Goal: Task Accomplishment & Management: Manage account settings

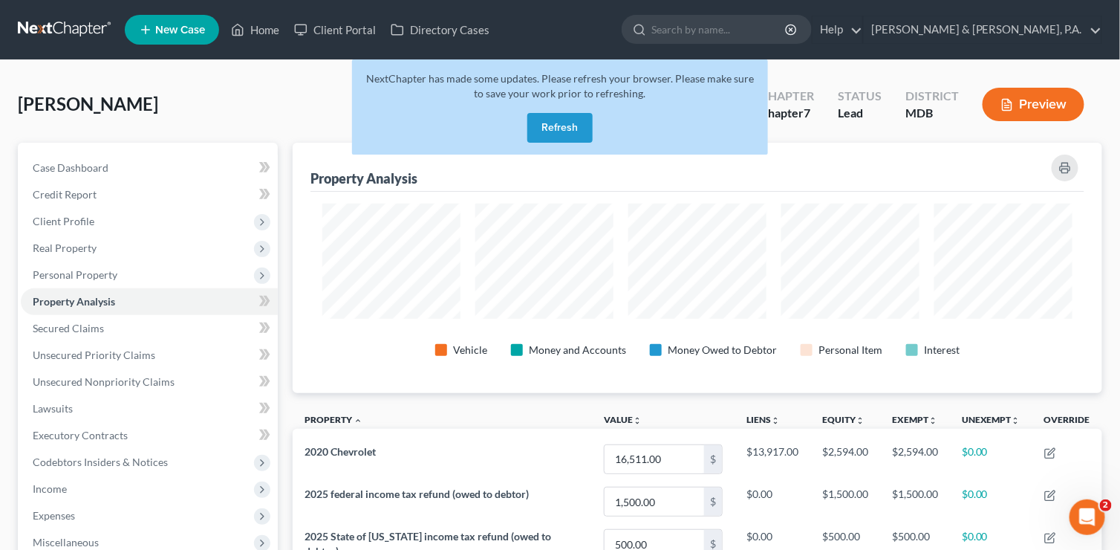
click at [42, 48] on nav "Home New Case Client Portal Directory Cases LeViness, Tolzman & Hamilton, P.A. …" at bounding box center [560, 29] width 1120 height 59
click at [254, 27] on link "Home" at bounding box center [255, 29] width 63 height 27
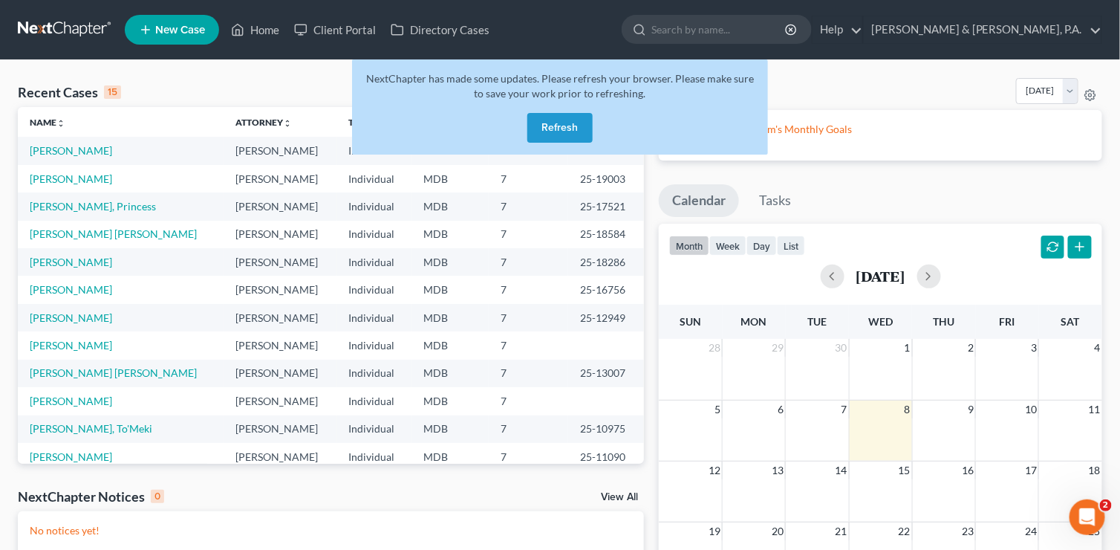
click at [569, 124] on button "Refresh" at bounding box center [560, 128] width 65 height 30
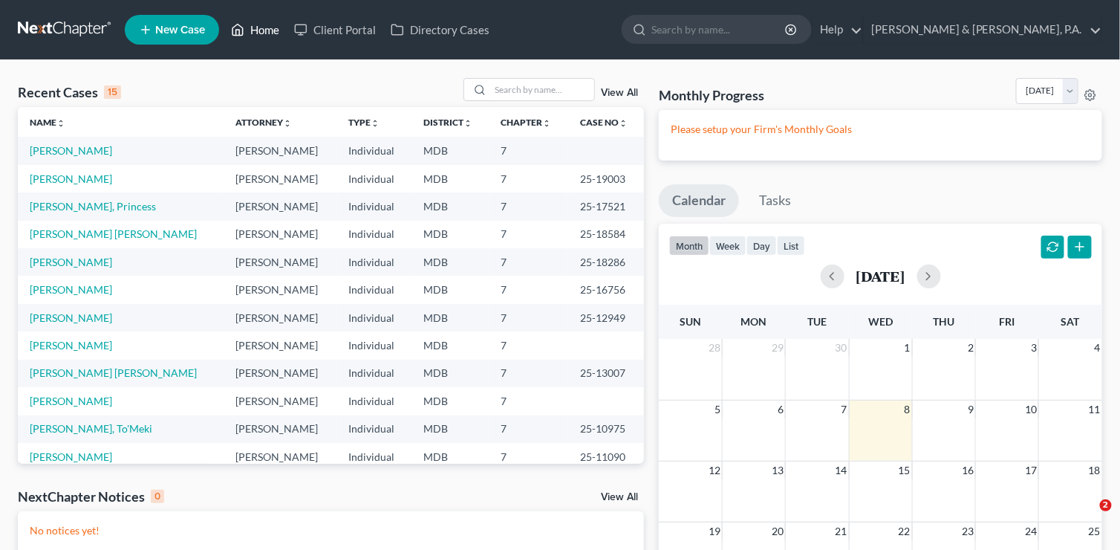
click at [259, 30] on link "Home" at bounding box center [255, 29] width 63 height 27
click at [59, 262] on link "[PERSON_NAME]" at bounding box center [71, 262] width 82 height 13
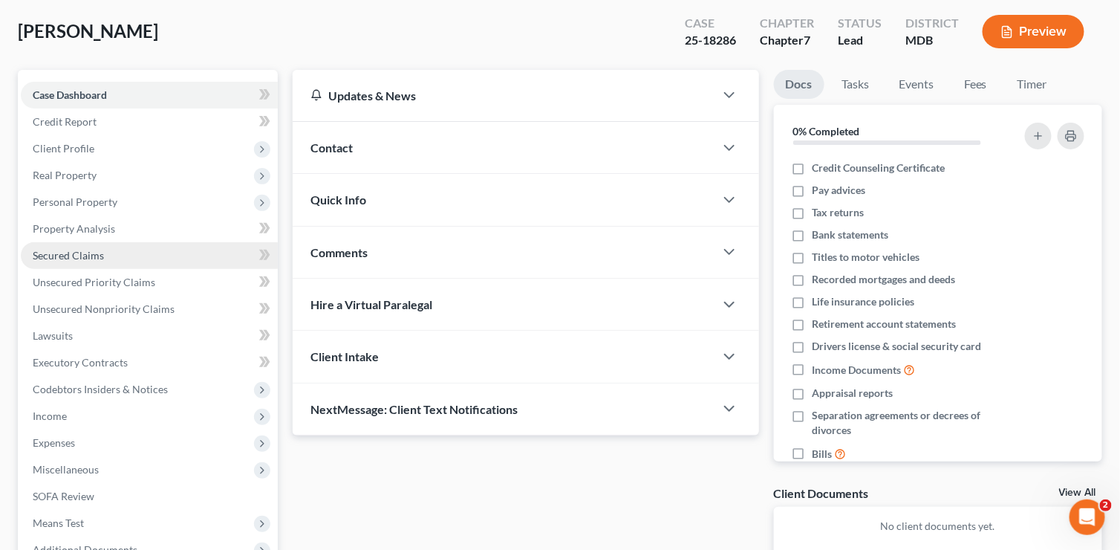
scroll to position [74, 0]
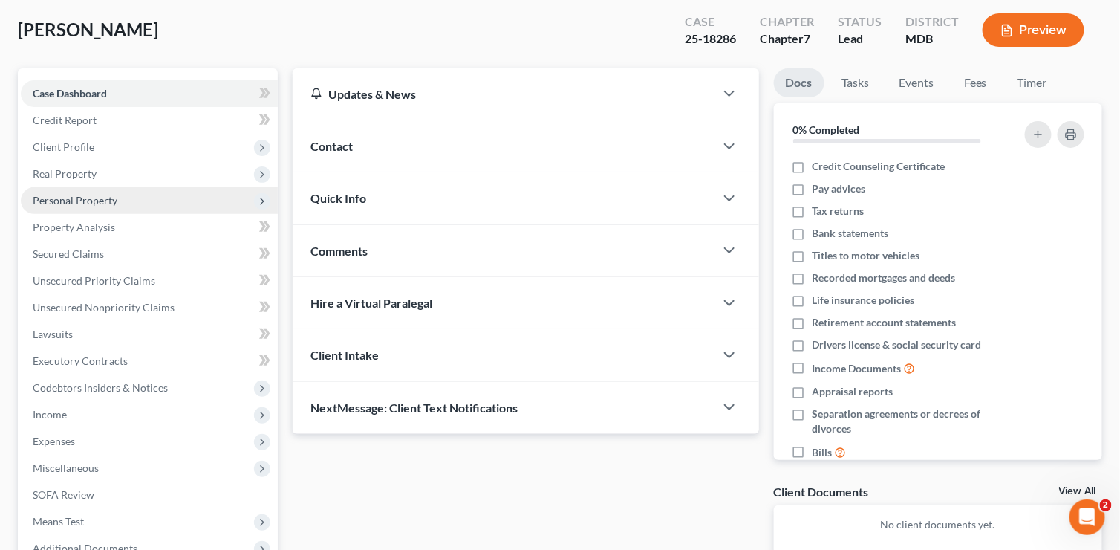
click at [94, 200] on span "Personal Property" at bounding box center [75, 200] width 85 height 13
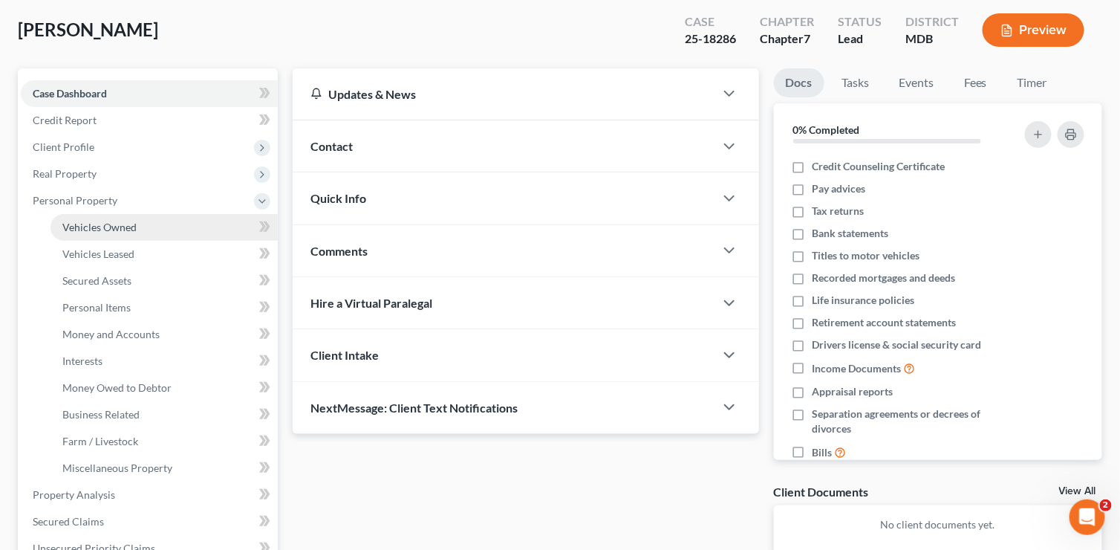
click at [93, 224] on span "Vehicles Owned" at bounding box center [99, 227] width 74 height 13
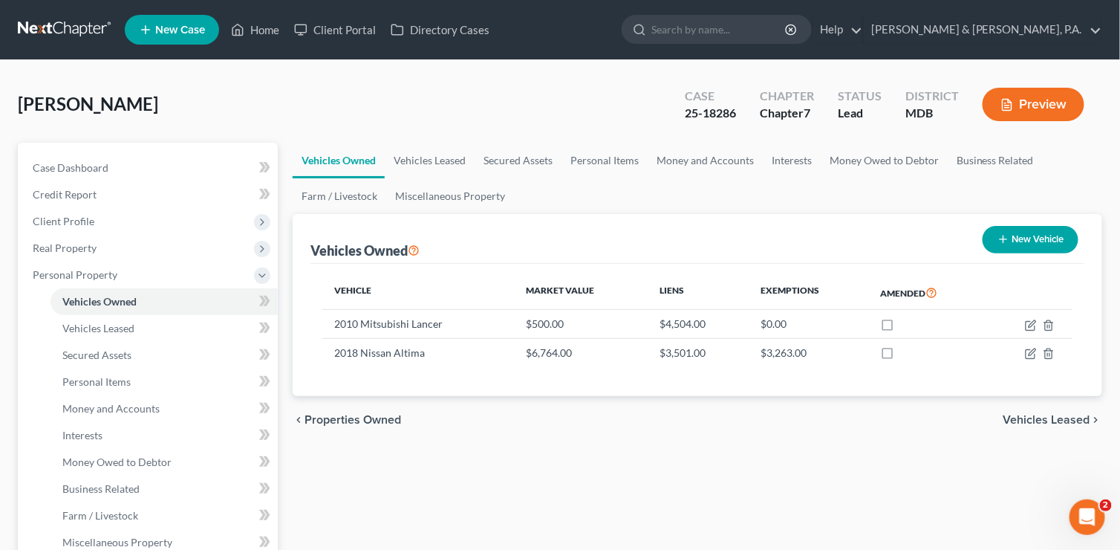
drag, startPoint x: 6, startPoint y: 104, endPoint x: 14, endPoint y: 88, distance: 17.6
click at [6, 104] on div "[PERSON_NAME] Upgraded Case 25-18286 Chapter Chapter 7 Status Lead District MDB…" at bounding box center [560, 545] width 1120 height 970
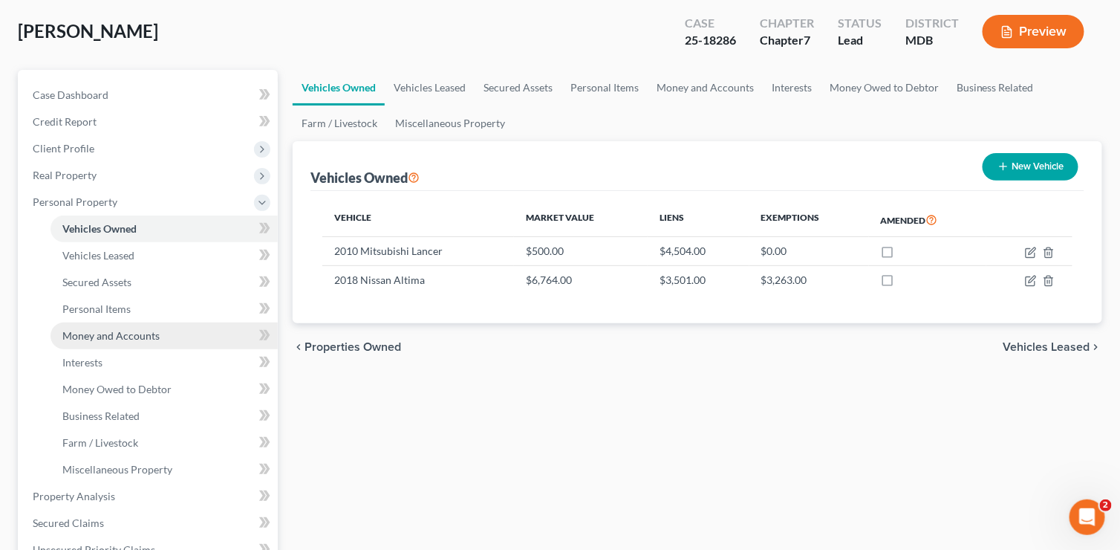
scroll to position [74, 0]
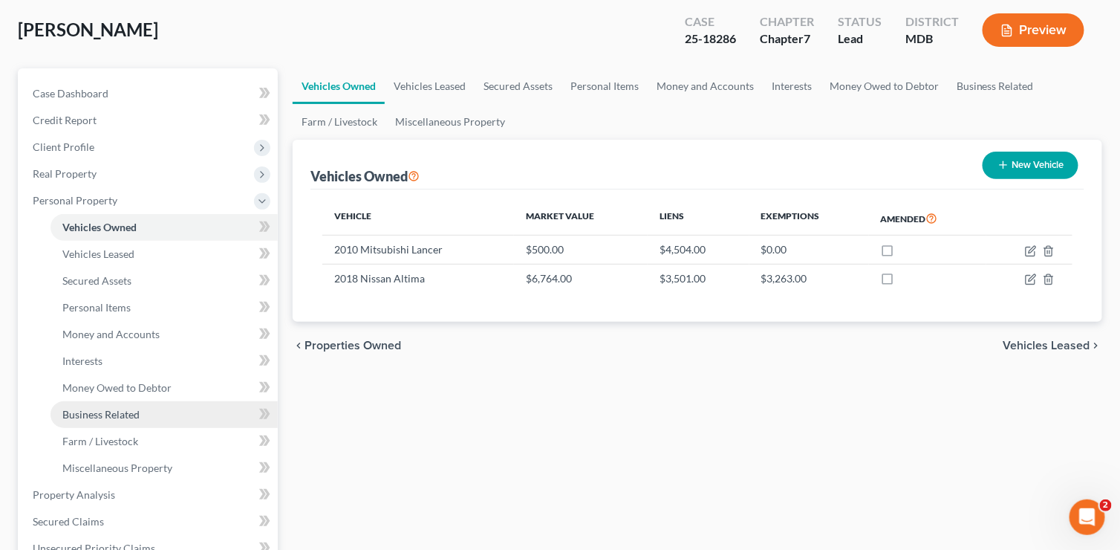
click at [117, 417] on span "Business Related" at bounding box center [100, 414] width 77 height 13
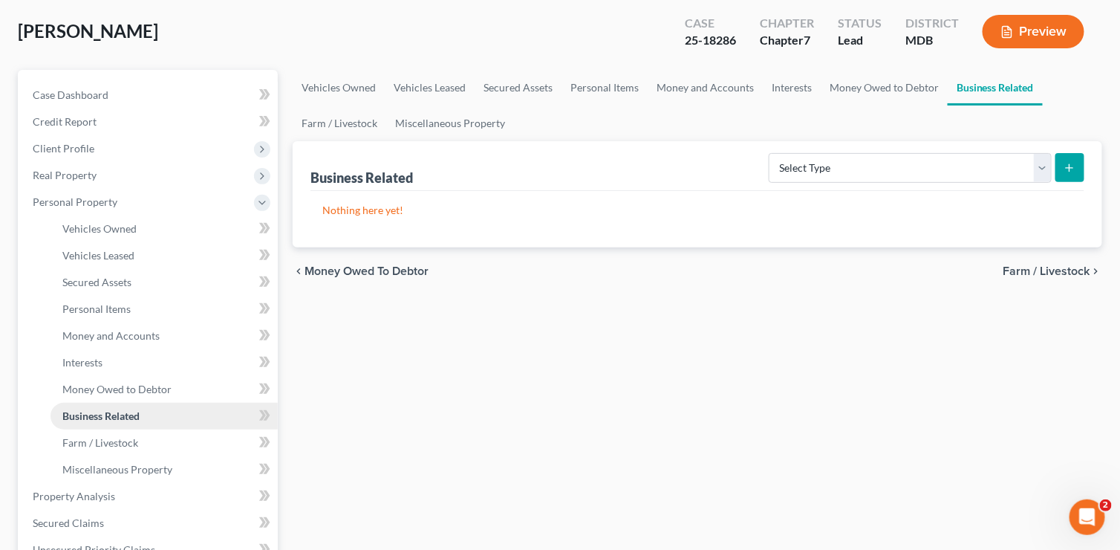
scroll to position [74, 0]
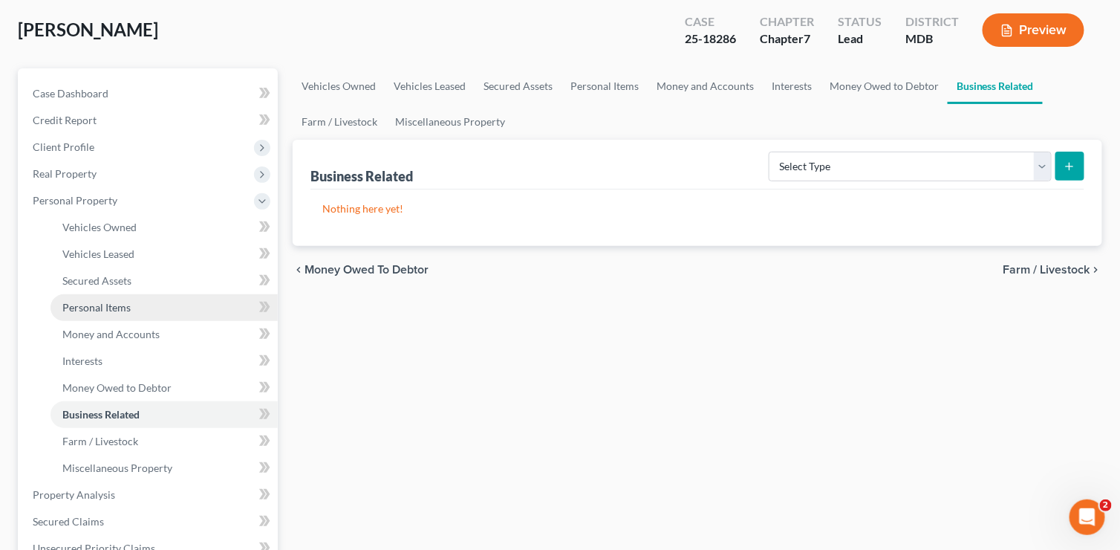
click at [114, 311] on span "Personal Items" at bounding box center [96, 307] width 68 height 13
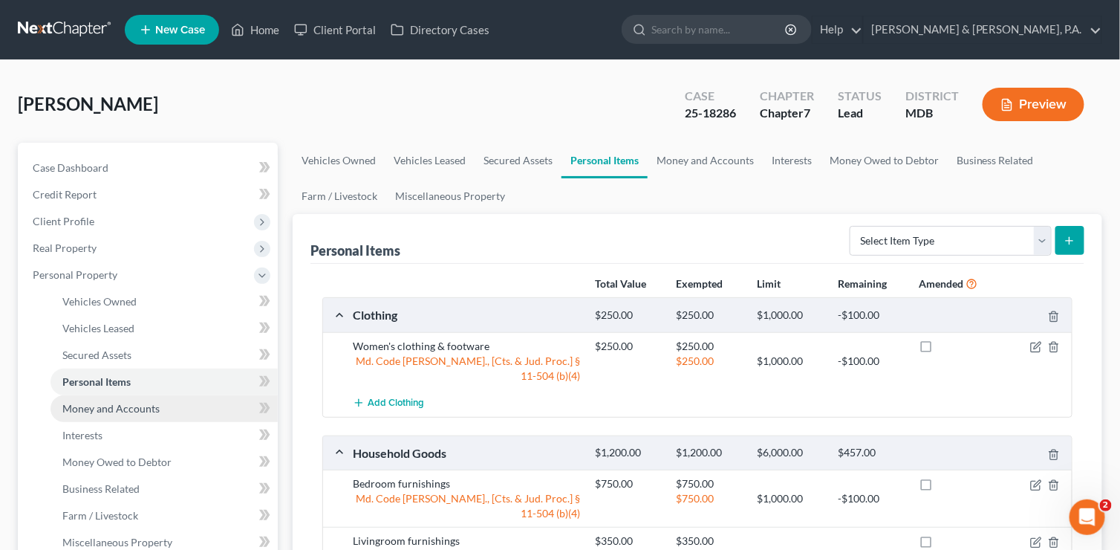
click at [153, 409] on span "Money and Accounts" at bounding box center [110, 408] width 97 height 13
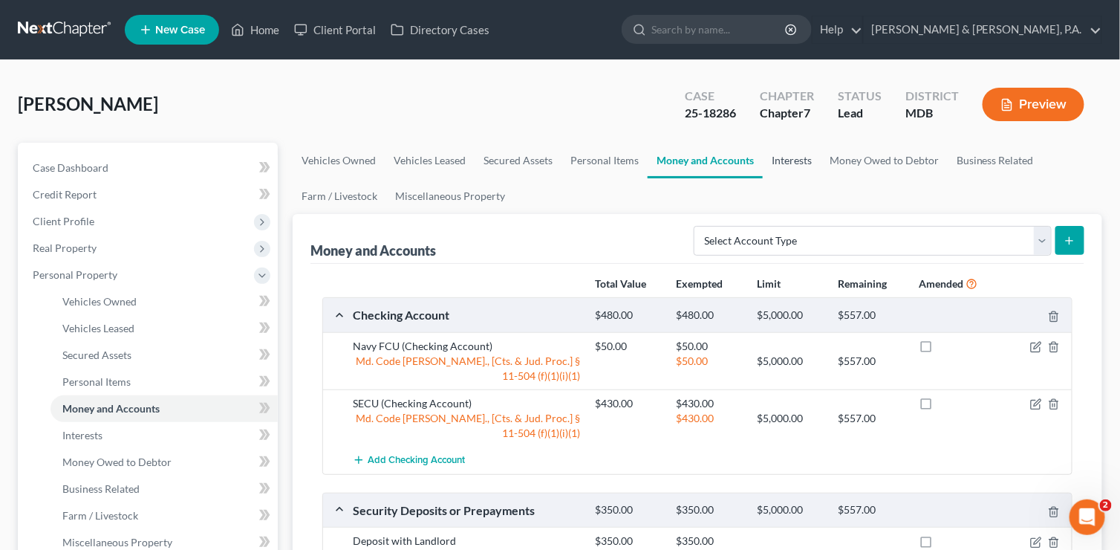
click at [804, 162] on link "Interests" at bounding box center [792, 161] width 58 height 36
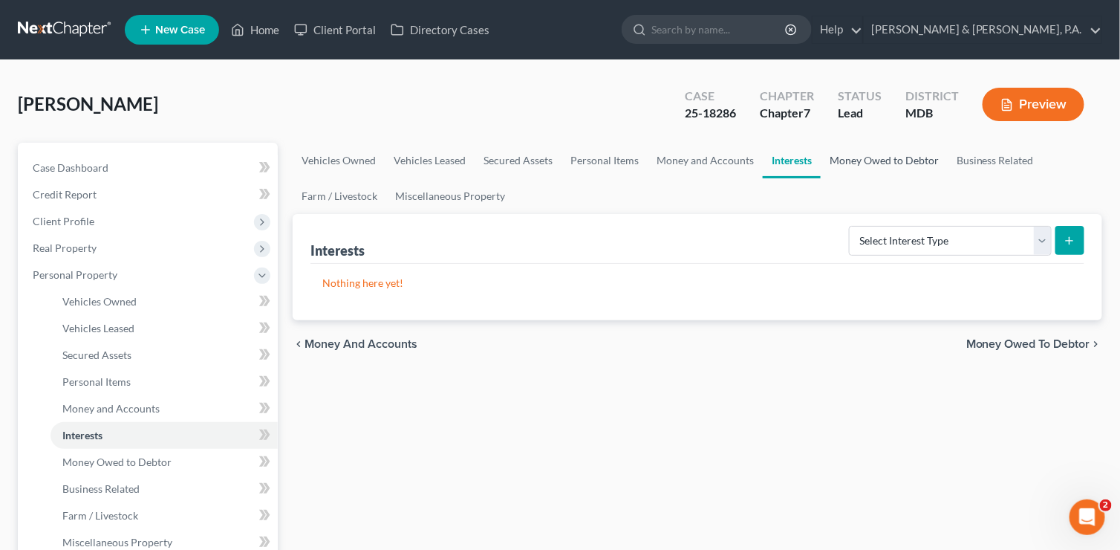
click at [886, 163] on link "Money Owed to Debtor" at bounding box center [884, 161] width 127 height 36
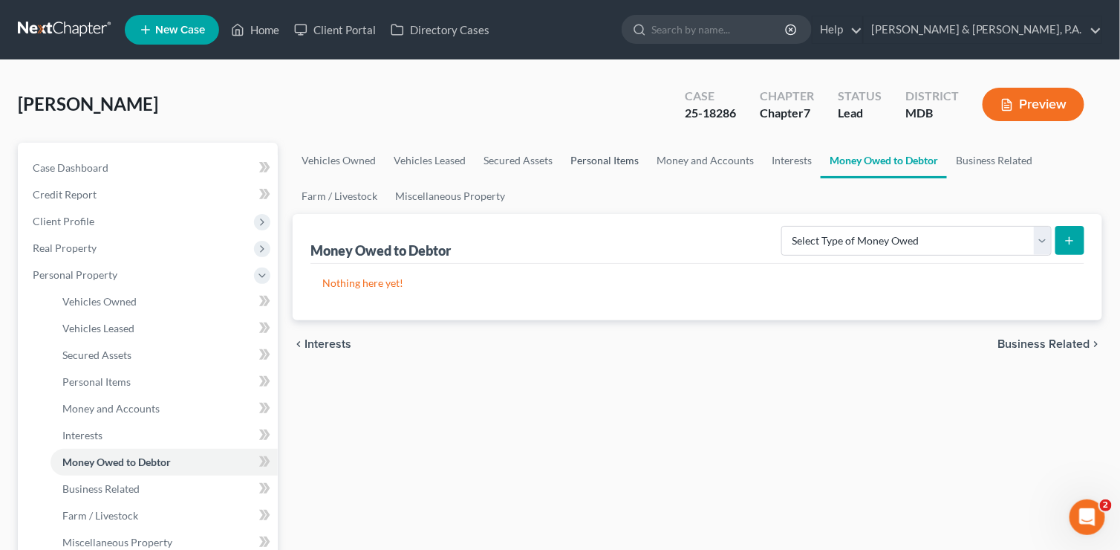
click at [579, 159] on link "Personal Items" at bounding box center [605, 161] width 86 height 36
